Goal: Task Accomplishment & Management: Use online tool/utility

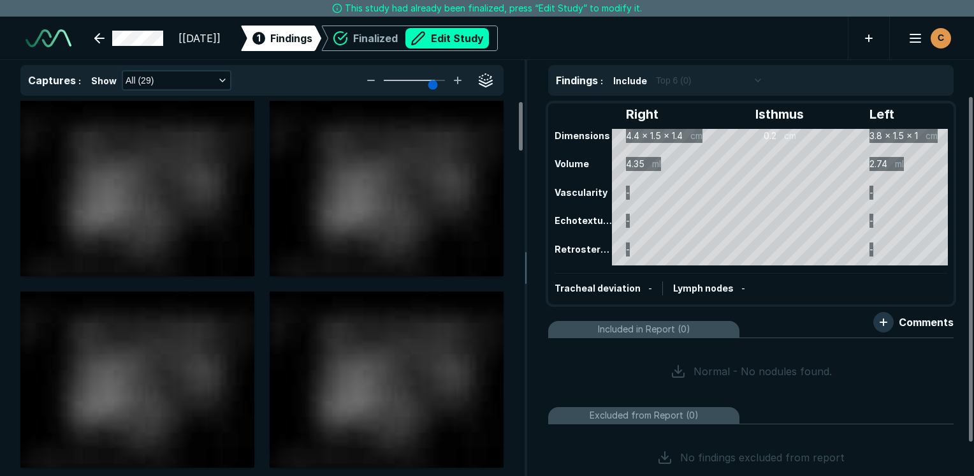
scroll to position [3484, 6023]
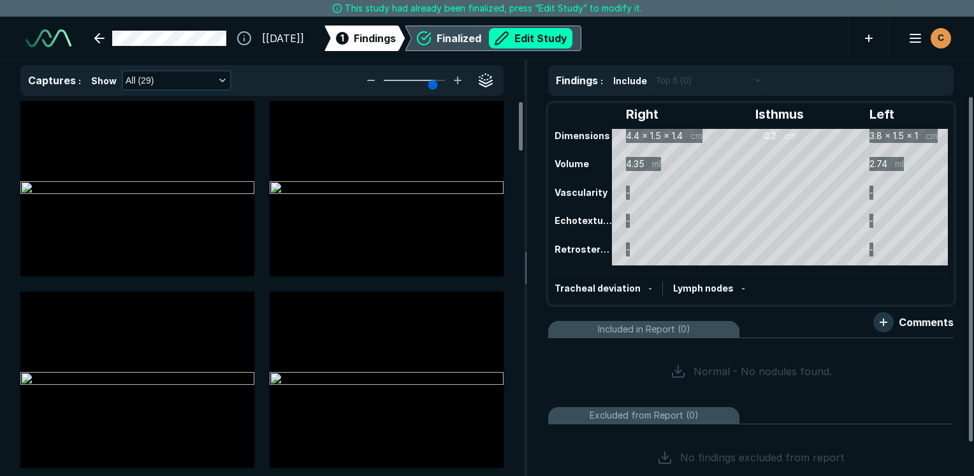
click at [477, 34] on div "Finalized Edit Study" at bounding box center [505, 38] width 136 height 20
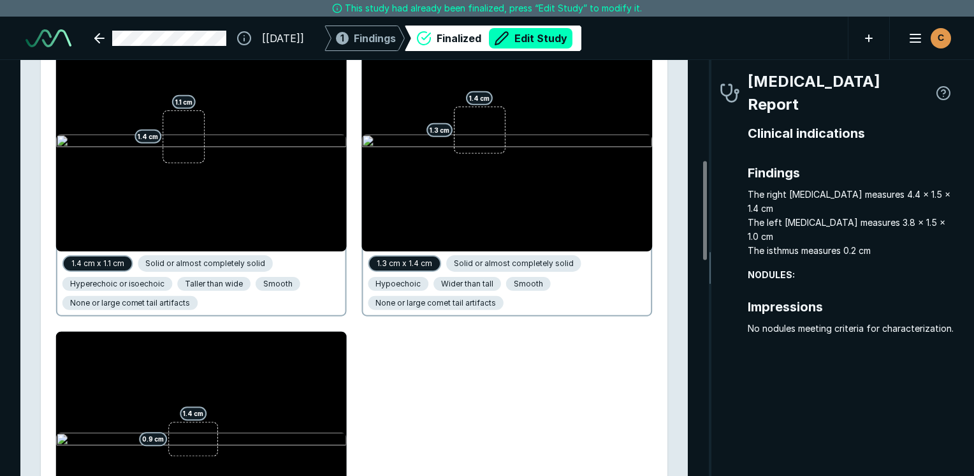
scroll to position [370, 0]
